Goal: Task Accomplishment & Management: Complete application form

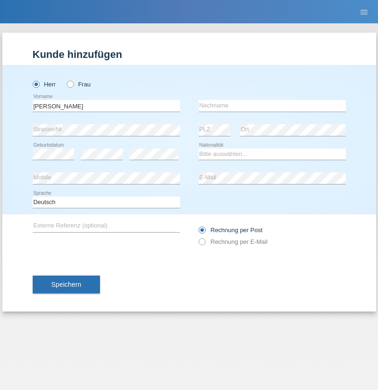
type input "[PERSON_NAME]"
click at [272, 106] on input "text" at bounding box center [272, 106] width 147 height 12
type input "Marin"
select select "OM"
select select "C"
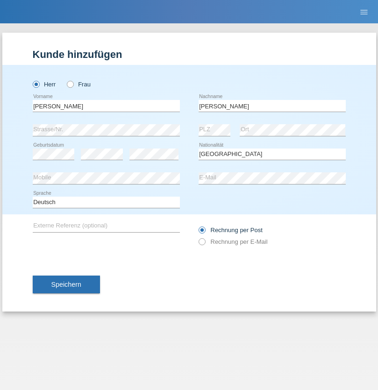
select select "01"
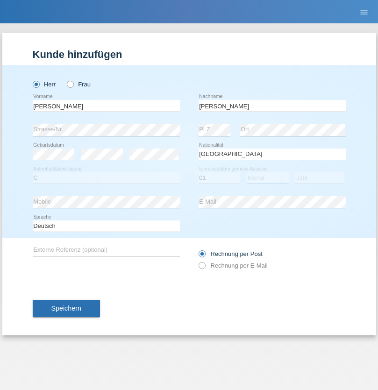
select select "03"
select select "2021"
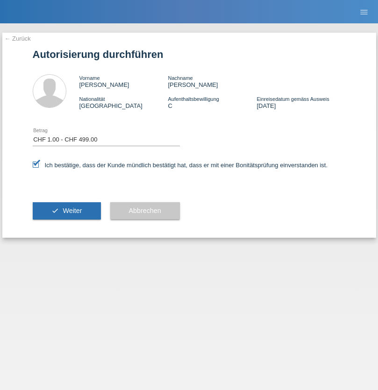
select select "1"
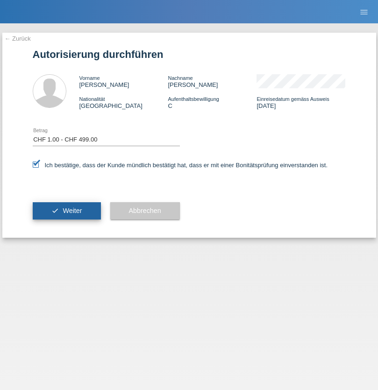
click at [66, 211] on span "Weiter" at bounding box center [72, 210] width 19 height 7
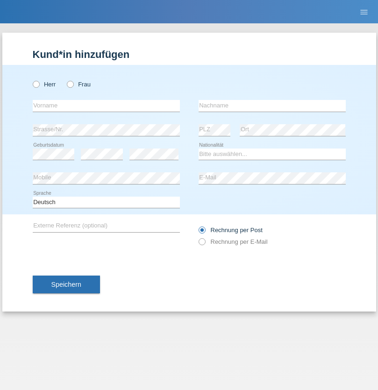
radio input "true"
click at [106, 106] on input "text" at bounding box center [106, 106] width 147 height 12
type input "Leosmel"
click at [272, 106] on input "text" at bounding box center [272, 106] width 147 height 12
type input "Barbosa Brito"
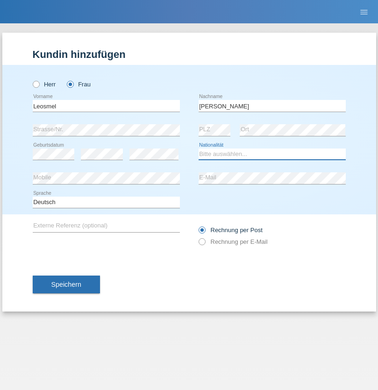
select select "ES"
select select "C"
select select "09"
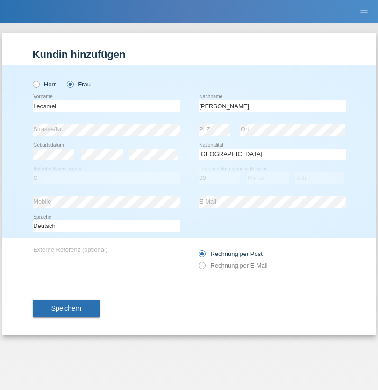
select select "04"
select select "2021"
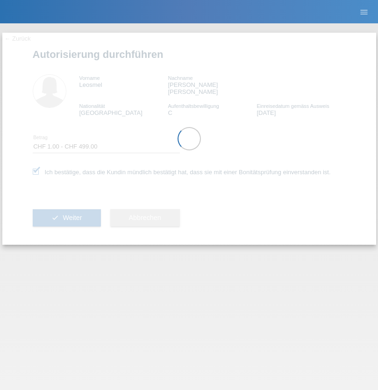
select select "1"
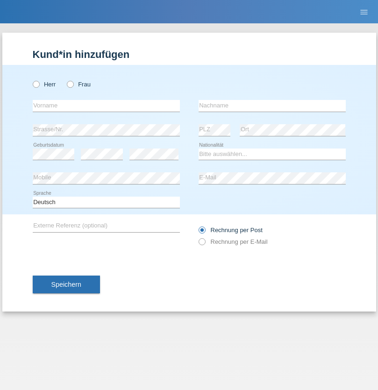
radio input "true"
click at [106, 106] on input "text" at bounding box center [106, 106] width 147 height 12
type input "David"
click at [272, 106] on input "text" at bounding box center [272, 106] width 147 height 12
type input "Amaral"
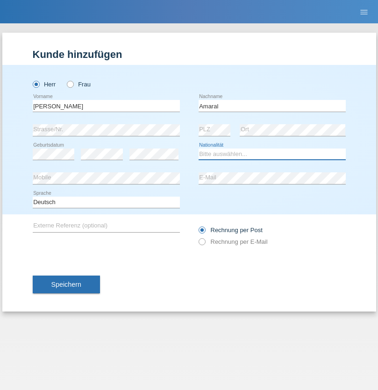
select select "PT"
select select "C"
select select "06"
select select "07"
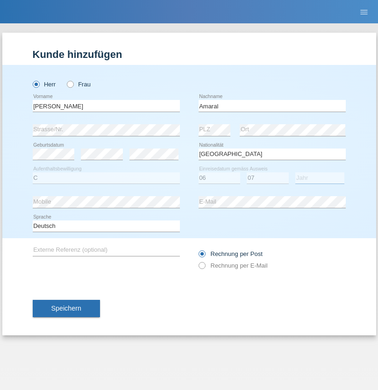
select select "2019"
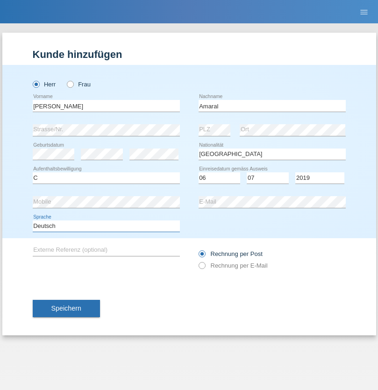
select select "en"
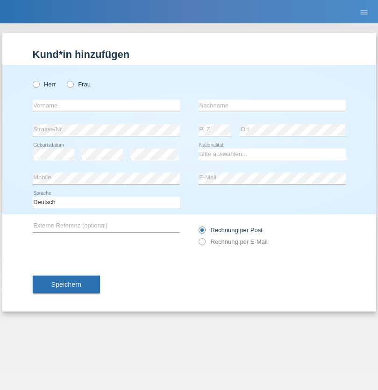
radio input "true"
click at [106, 106] on input "text" at bounding box center [106, 106] width 147 height 12
type input "[PERSON_NAME]"
click at [272, 106] on input "text" at bounding box center [272, 106] width 147 height 12
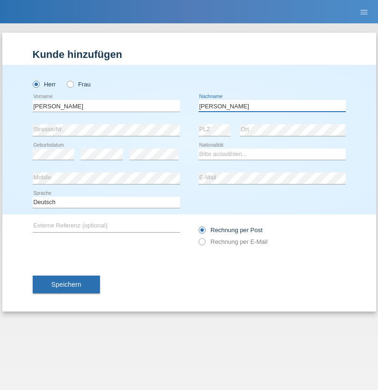
type input "Krüger"
select select "DE"
select select "C"
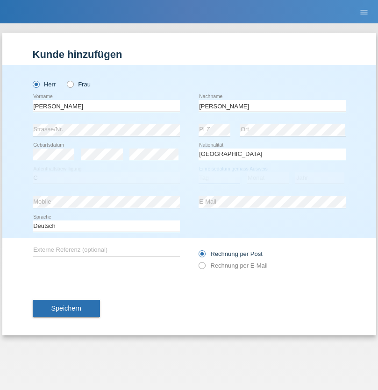
select select "05"
select select "04"
select select "2021"
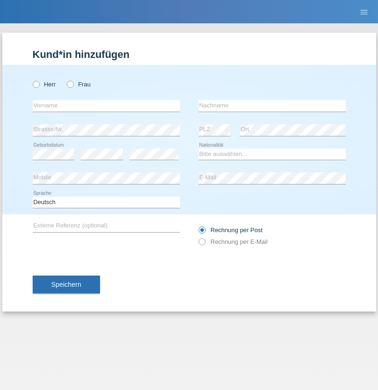
radio input "true"
click at [106, 106] on input "text" at bounding box center [106, 106] width 147 height 12
type input "Schumacher"
click at [272, 106] on input "text" at bounding box center [272, 106] width 147 height 12
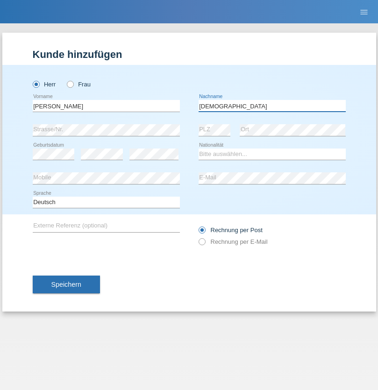
type input "Christian"
select select "CH"
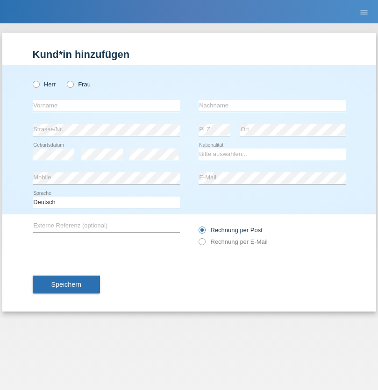
radio input "true"
click at [106, 106] on input "text" at bounding box center [106, 106] width 147 height 12
type input "agnertina"
click at [272, 106] on input "text" at bounding box center [272, 106] width 147 height 12
type input "noshaj"
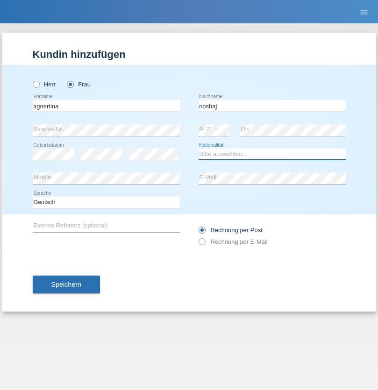
select select "NL"
select select "C"
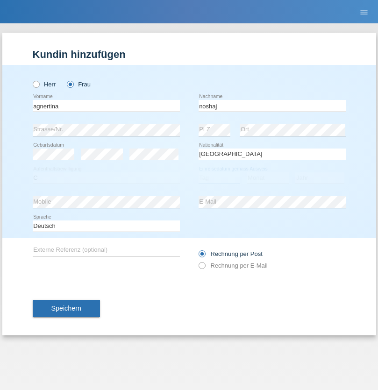
select select "01"
select select "08"
select select "2021"
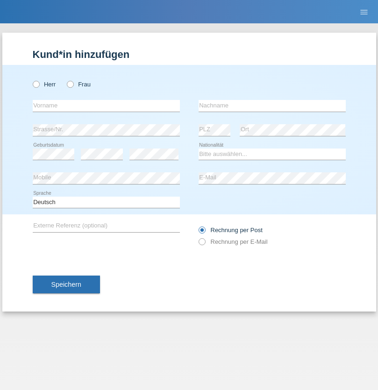
radio input "true"
click at [106, 106] on input "text" at bounding box center [106, 106] width 147 height 12
type input "[PERSON_NAME]"
click at [272, 106] on input "text" at bounding box center [272, 106] width 147 height 12
type input "Pinzo"
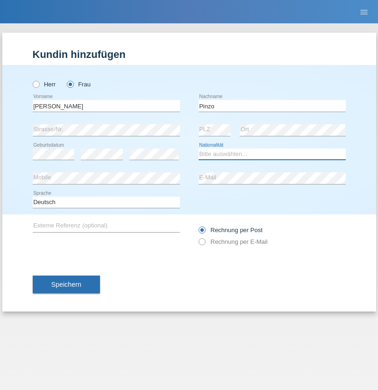
select select "CH"
radio input "true"
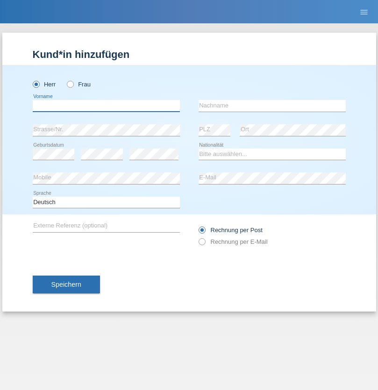
click at [106, 106] on input "text" at bounding box center [106, 106] width 147 height 12
type input "ali"
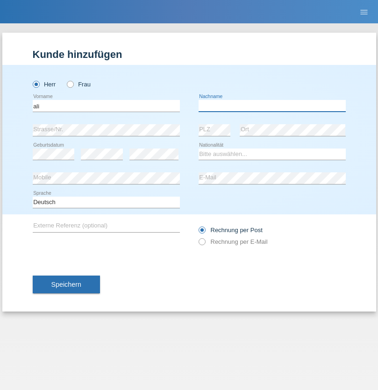
click at [272, 106] on input "text" at bounding box center [272, 106] width 147 height 12
type input "Amini"
select select "AF"
select select "C"
select select "18"
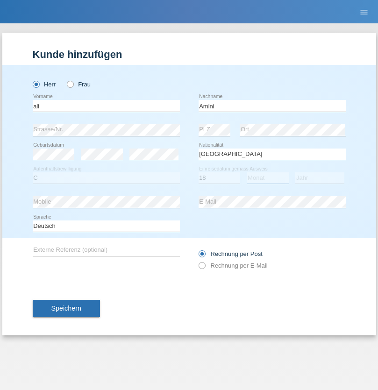
select select "08"
select select "2015"
